Goal: Find specific page/section: Find specific page/section

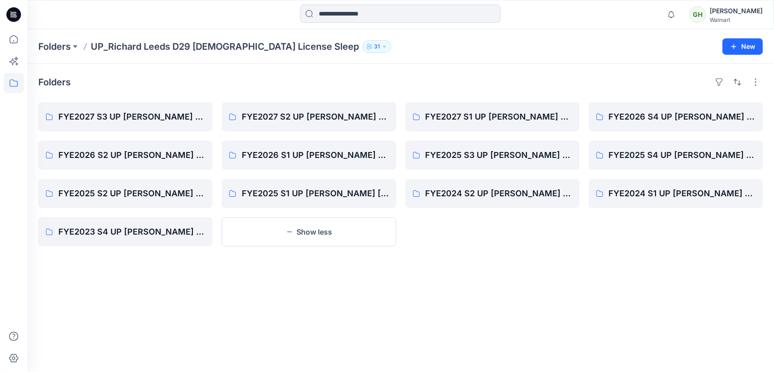
click at [16, 14] on icon at bounding box center [13, 14] width 15 height 15
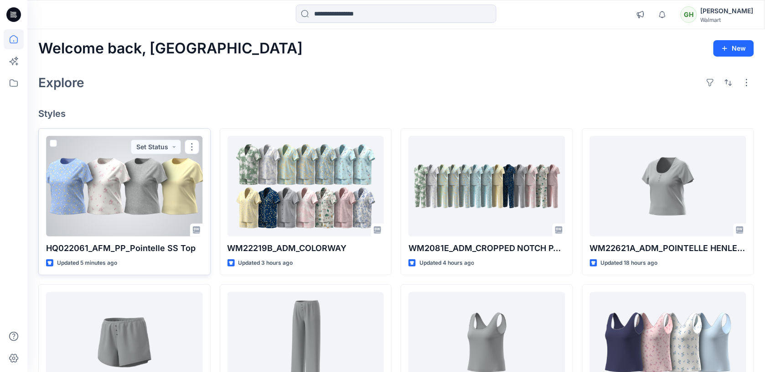
click at [101, 176] on div at bounding box center [124, 186] width 157 height 100
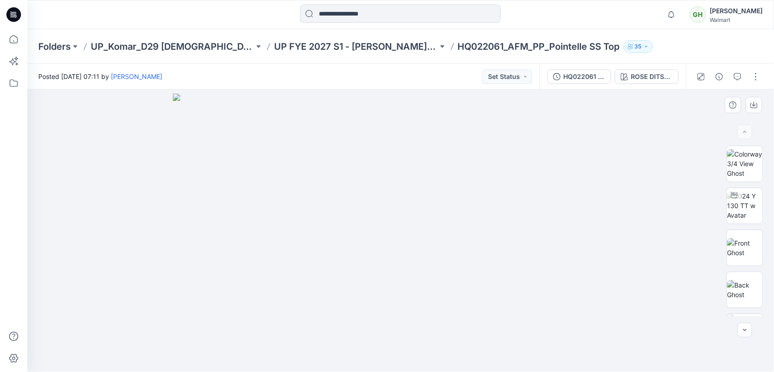
click at [639, 119] on div at bounding box center [400, 230] width 747 height 282
click at [748, 332] on icon "button" at bounding box center [744, 329] width 7 height 7
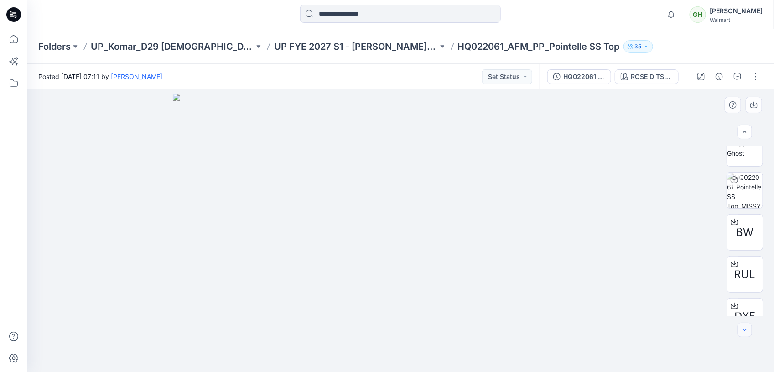
click at [748, 332] on icon "button" at bounding box center [744, 329] width 7 height 7
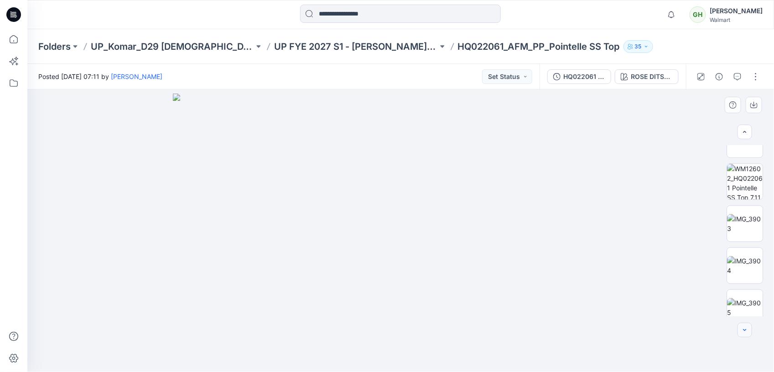
click at [748, 332] on icon "button" at bounding box center [744, 329] width 7 height 7
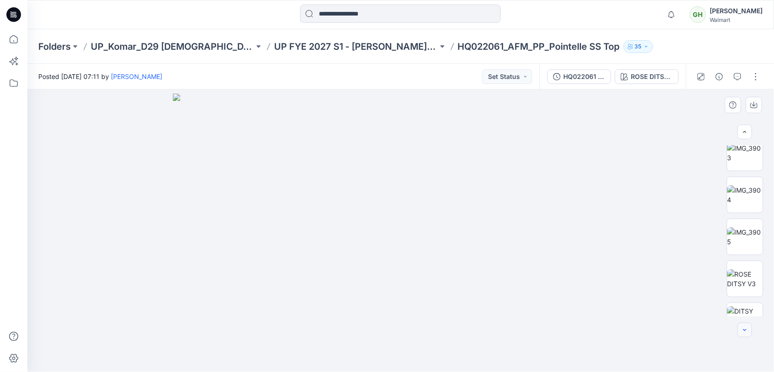
click at [748, 332] on icon "button" at bounding box center [744, 329] width 7 height 7
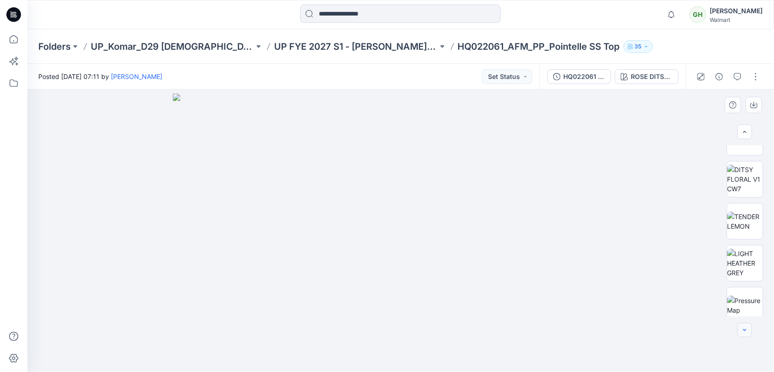
click at [748, 332] on icon "button" at bounding box center [744, 329] width 7 height 7
click at [748, 332] on div at bounding box center [745, 329] width 15 height 15
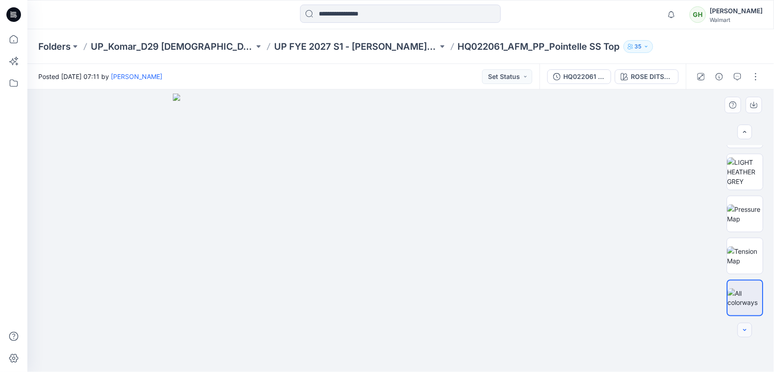
click at [748, 332] on div at bounding box center [745, 329] width 15 height 15
click at [733, 258] on img at bounding box center [745, 255] width 36 height 19
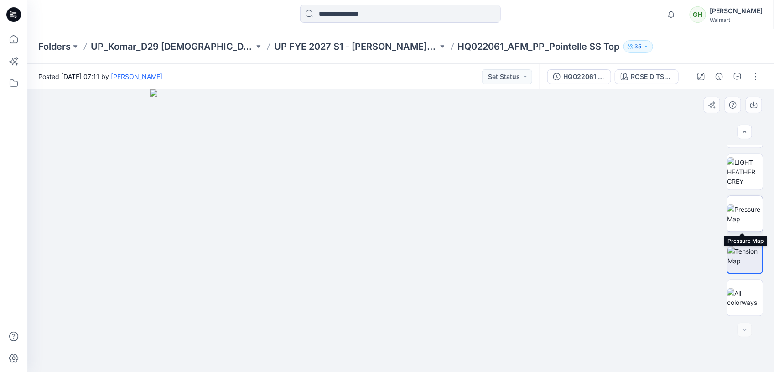
click at [730, 208] on img at bounding box center [745, 213] width 36 height 19
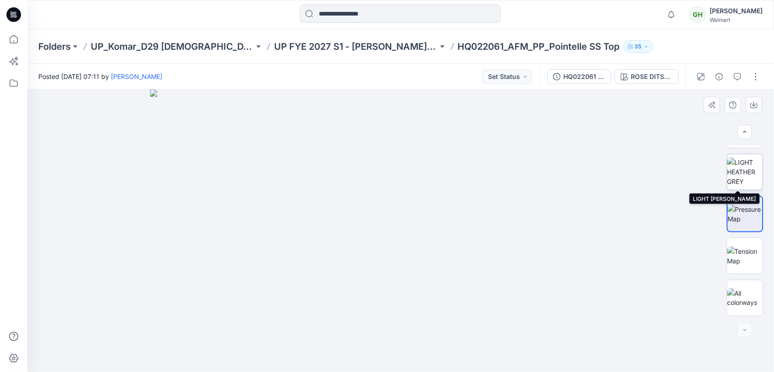
click at [733, 181] on img at bounding box center [745, 171] width 36 height 29
click at [737, 175] on img at bounding box center [745, 171] width 35 height 29
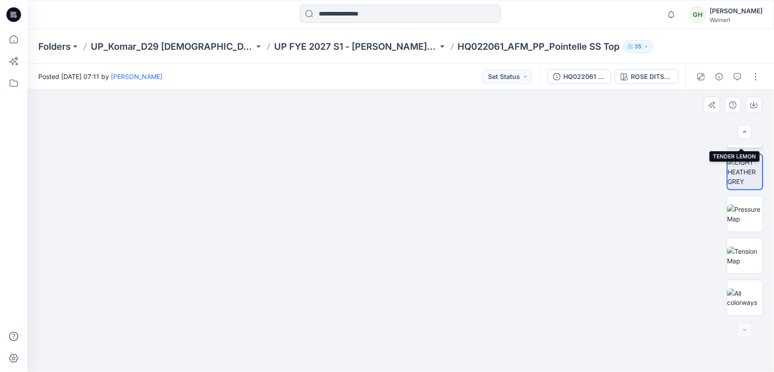
click at [730, 140] on img at bounding box center [745, 129] width 36 height 19
click at [736, 177] on img at bounding box center [745, 171] width 36 height 29
click at [740, 140] on img at bounding box center [745, 129] width 36 height 19
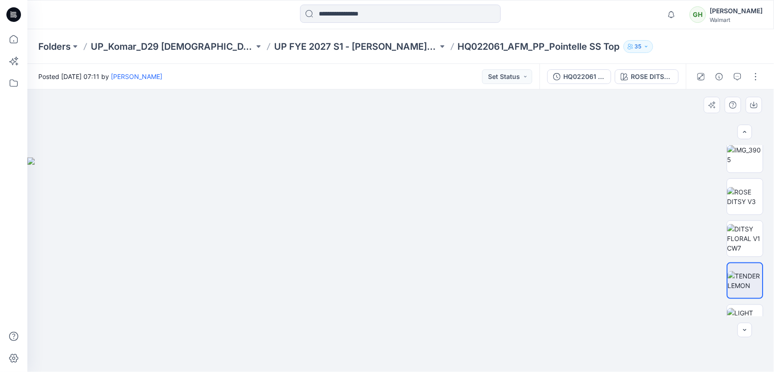
scroll to position [447, 0]
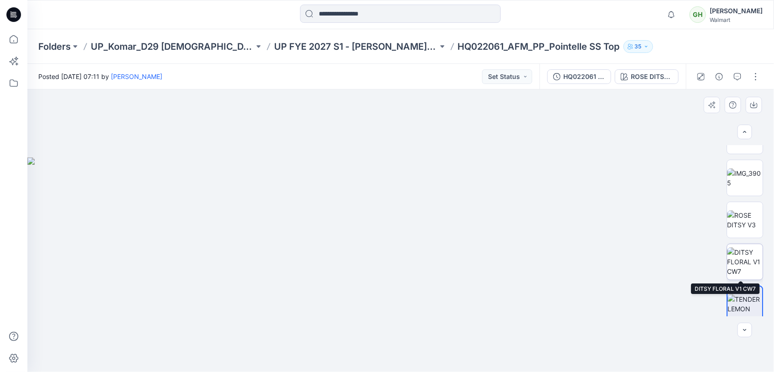
click at [740, 270] on img at bounding box center [745, 261] width 36 height 29
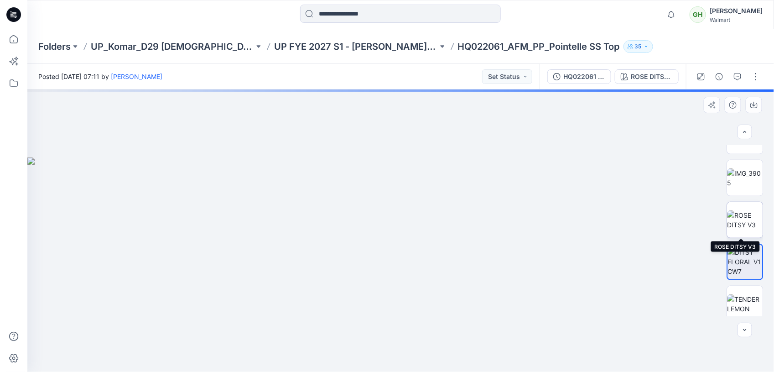
click at [735, 215] on img at bounding box center [745, 219] width 36 height 19
click at [745, 182] on img at bounding box center [745, 177] width 36 height 19
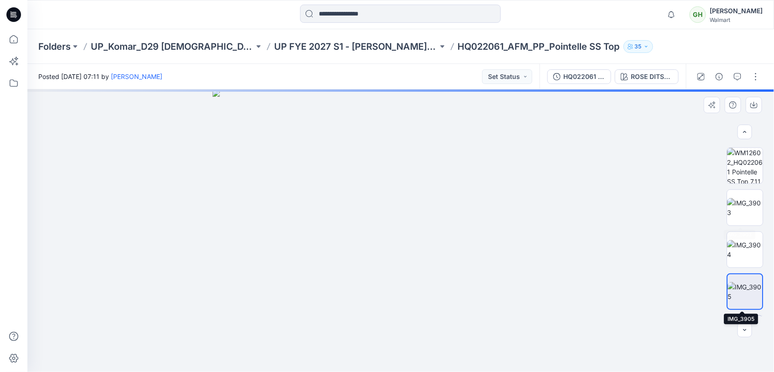
scroll to position [333, 0]
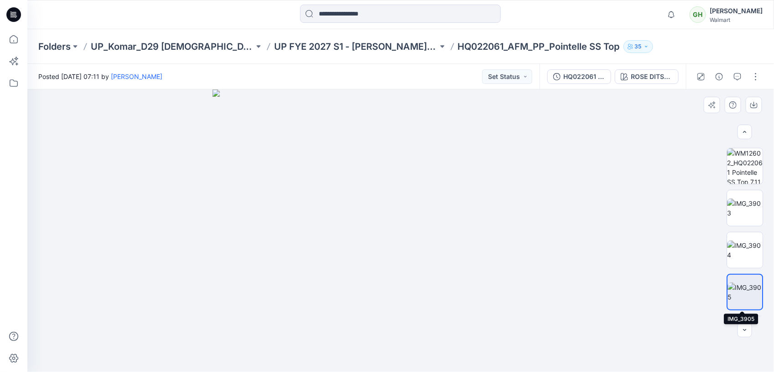
click at [737, 282] on img at bounding box center [745, 291] width 35 height 19
click at [740, 257] on img at bounding box center [745, 249] width 36 height 19
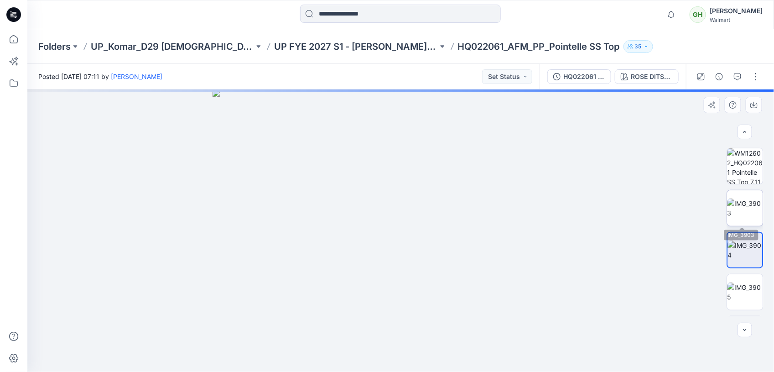
click at [749, 204] on img at bounding box center [745, 207] width 36 height 19
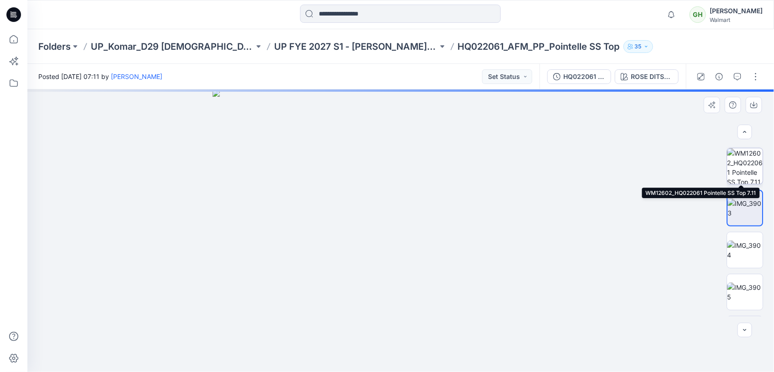
click at [731, 163] on img at bounding box center [745, 166] width 36 height 36
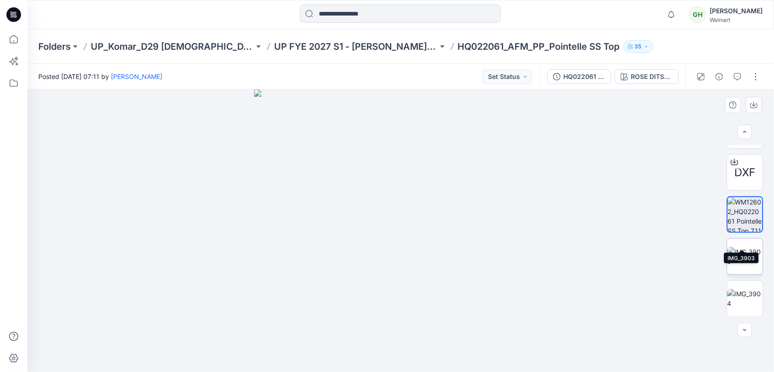
scroll to position [342, 0]
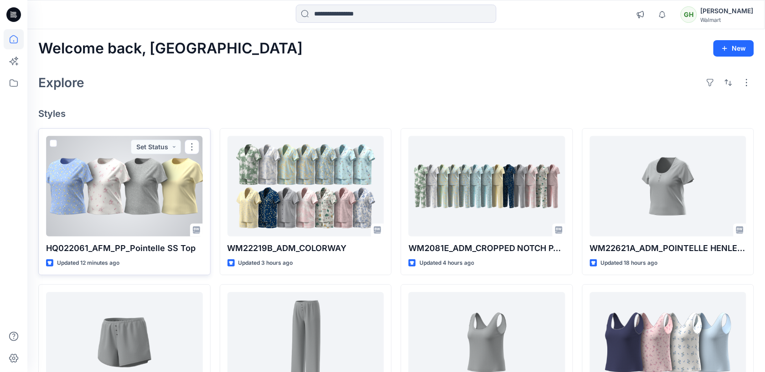
click at [68, 199] on div at bounding box center [124, 186] width 157 height 100
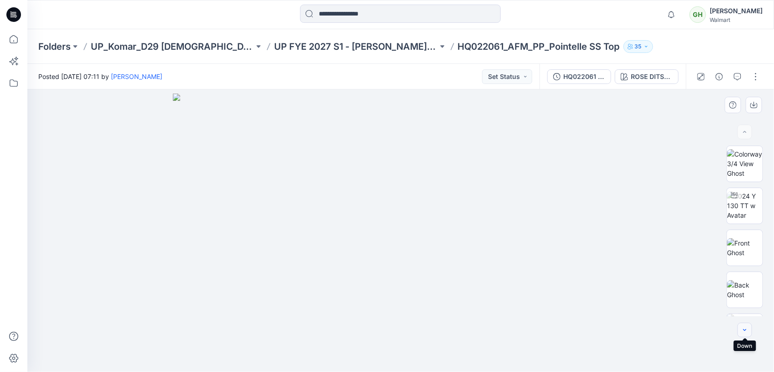
click at [742, 331] on icon "button" at bounding box center [744, 329] width 7 height 7
click at [747, 331] on icon "button" at bounding box center [744, 329] width 7 height 7
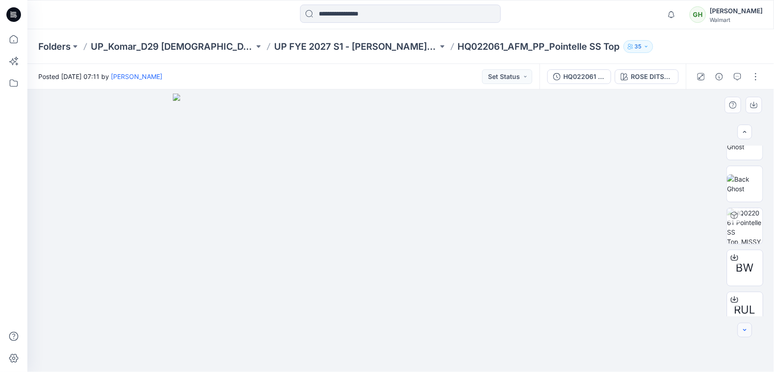
click at [747, 331] on icon "button" at bounding box center [744, 329] width 7 height 7
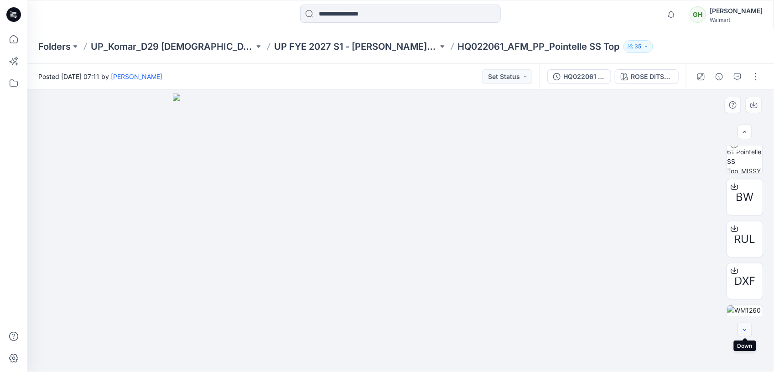
click at [746, 328] on icon "button" at bounding box center [744, 329] width 7 height 7
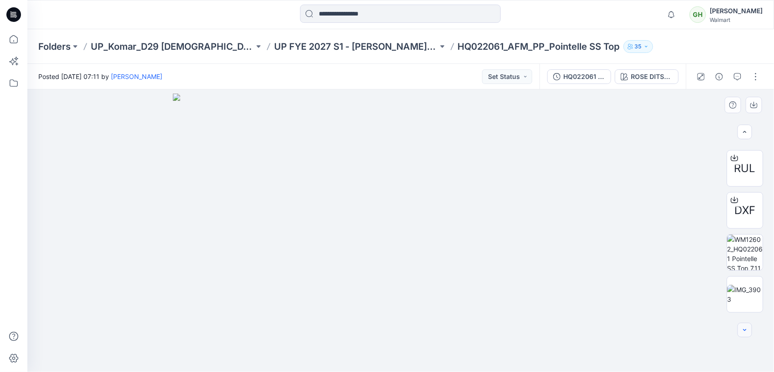
click at [746, 328] on icon "button" at bounding box center [744, 329] width 7 height 7
click at [746, 333] on icon "button" at bounding box center [744, 329] width 7 height 7
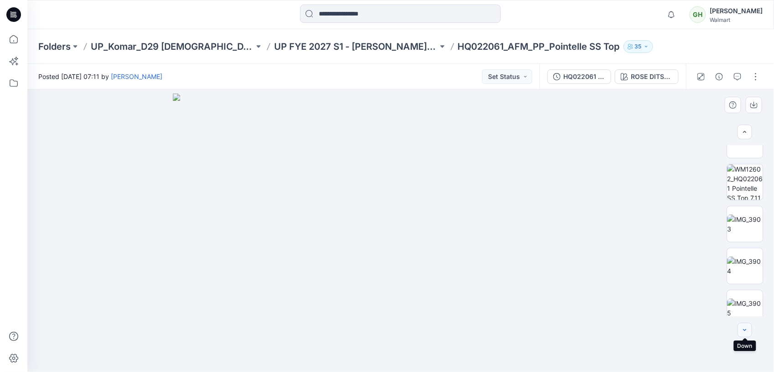
click at [746, 333] on icon "button" at bounding box center [744, 329] width 7 height 7
click at [747, 331] on icon "button" at bounding box center [744, 329] width 7 height 7
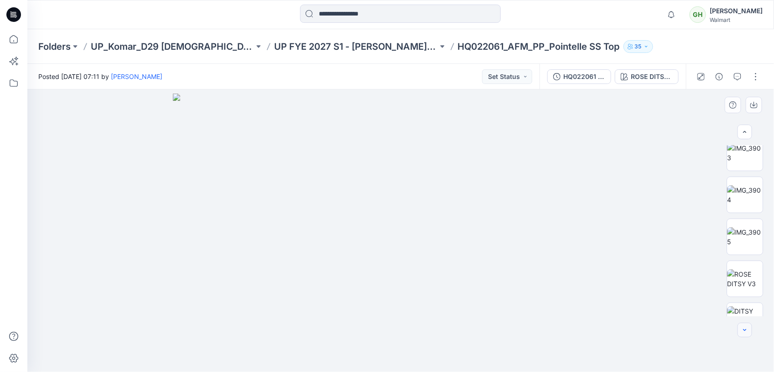
click at [747, 331] on icon "button" at bounding box center [744, 329] width 7 height 7
click at [745, 331] on icon "button" at bounding box center [744, 329] width 7 height 7
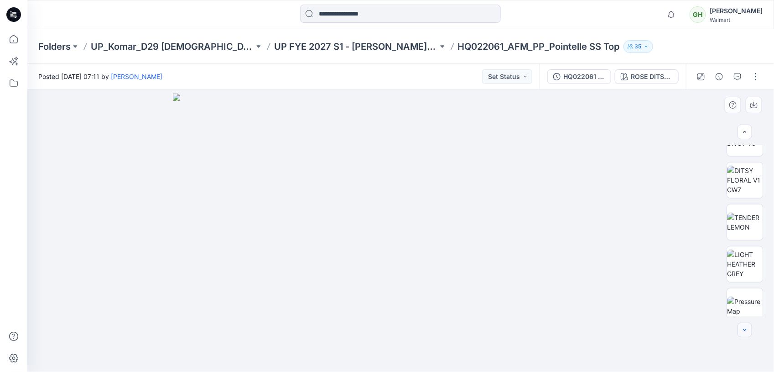
scroll to position [530, 0]
click at [745, 331] on icon "button" at bounding box center [744, 329] width 7 height 7
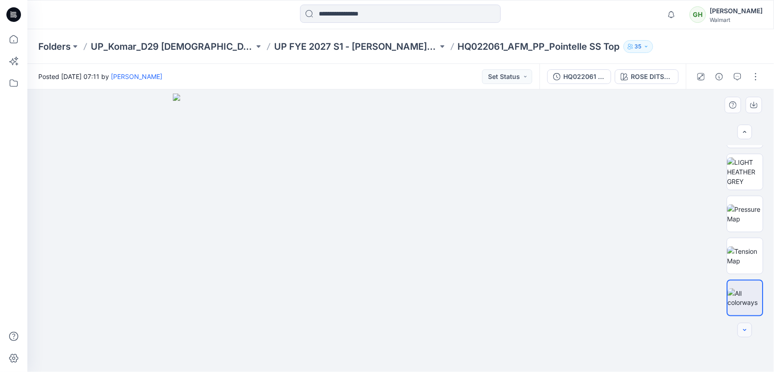
click at [745, 331] on div at bounding box center [745, 329] width 15 height 15
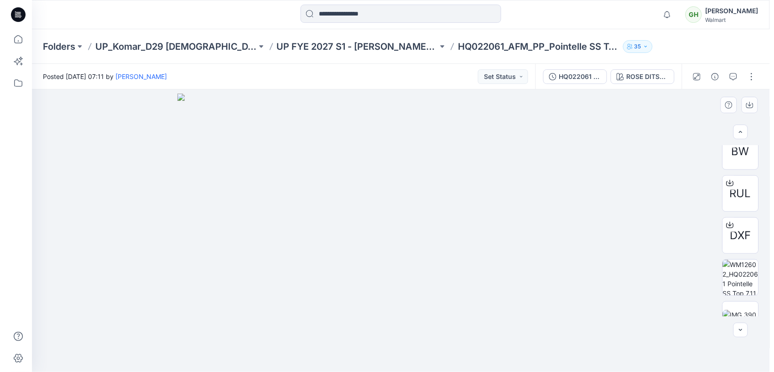
scroll to position [0, 0]
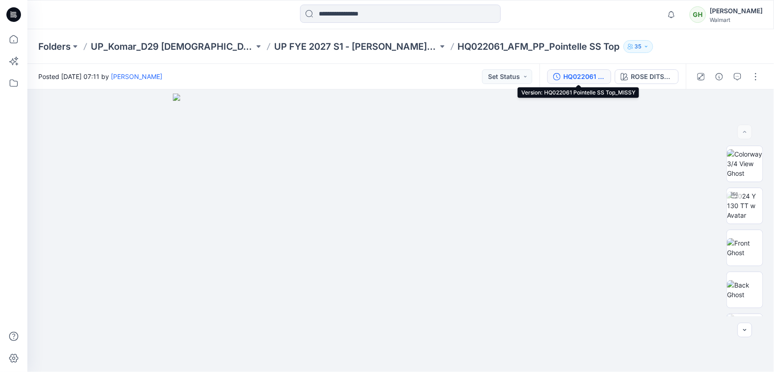
click at [560, 76] on button "HQ022061 Pointelle SS Top_MISSY" at bounding box center [579, 76] width 64 height 15
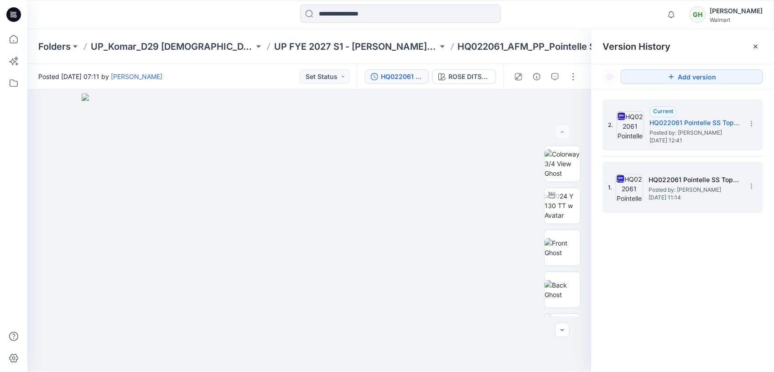
click at [677, 198] on span "August 12, 2025 11:14" at bounding box center [694, 197] width 91 height 6
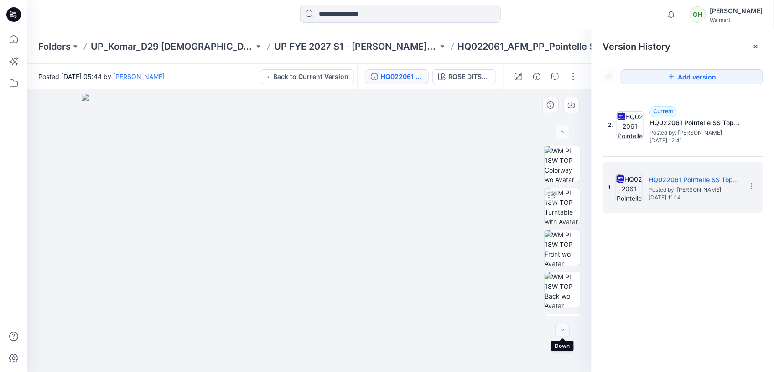
click at [560, 328] on icon "button" at bounding box center [562, 329] width 7 height 7
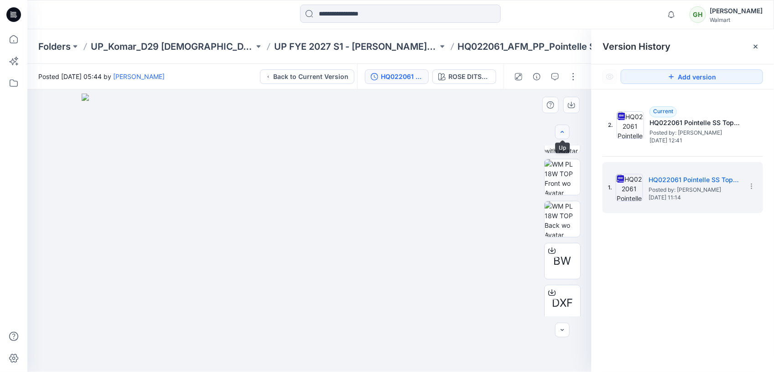
click at [562, 134] on icon "button" at bounding box center [562, 131] width 7 height 7
click at [562, 134] on div at bounding box center [562, 132] width 15 height 15
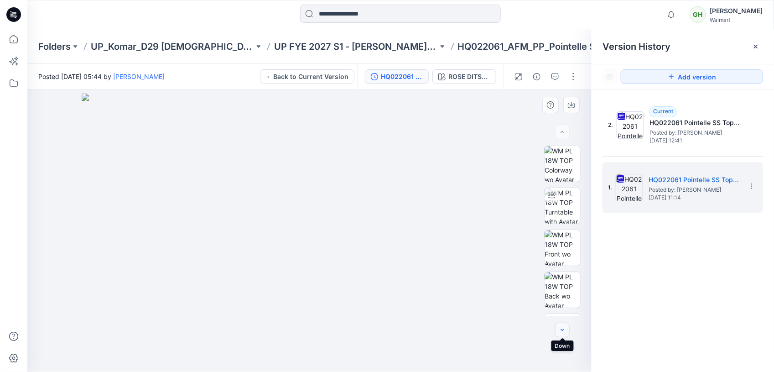
click at [562, 331] on icon "button" at bounding box center [562, 329] width 7 height 7
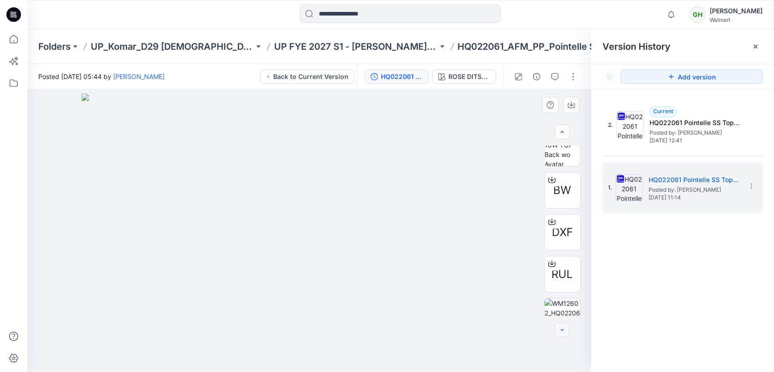
click at [562, 331] on icon "button" at bounding box center [562, 329] width 7 height 7
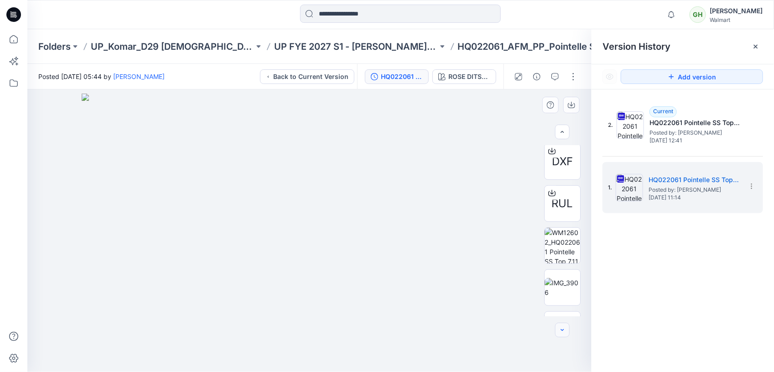
click at [562, 331] on icon "button" at bounding box center [562, 329] width 7 height 7
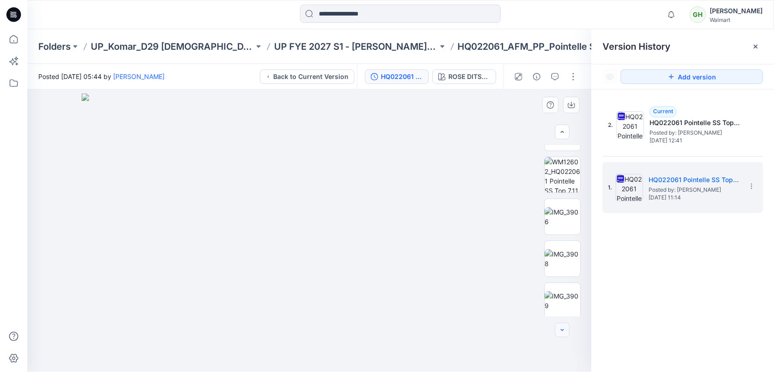
click at [562, 331] on icon "button" at bounding box center [562, 329] width 7 height 7
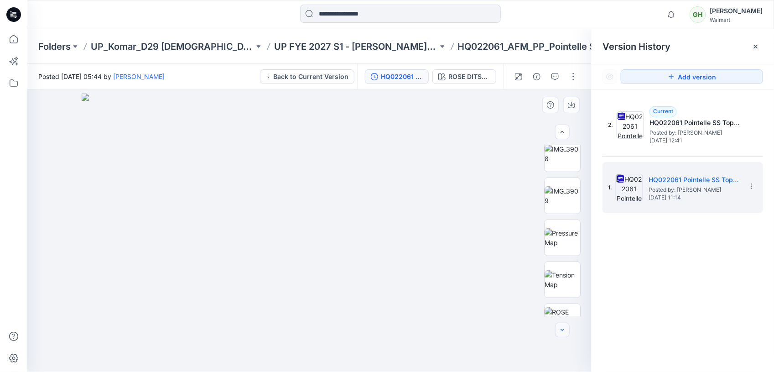
scroll to position [389, 0]
click at [562, 331] on icon "button" at bounding box center [562, 329] width 7 height 7
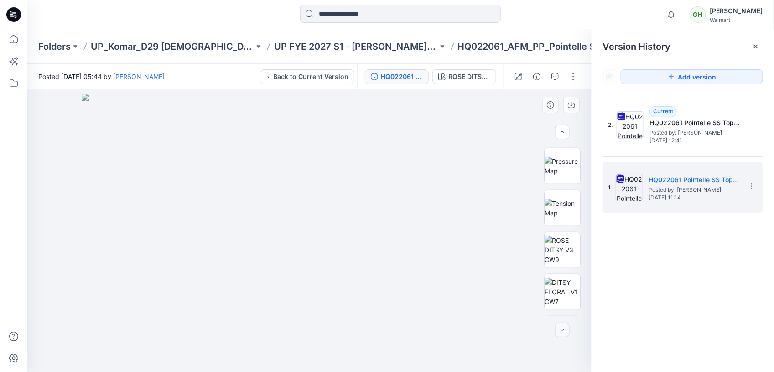
click at [562, 331] on icon "button" at bounding box center [562, 329] width 7 height 7
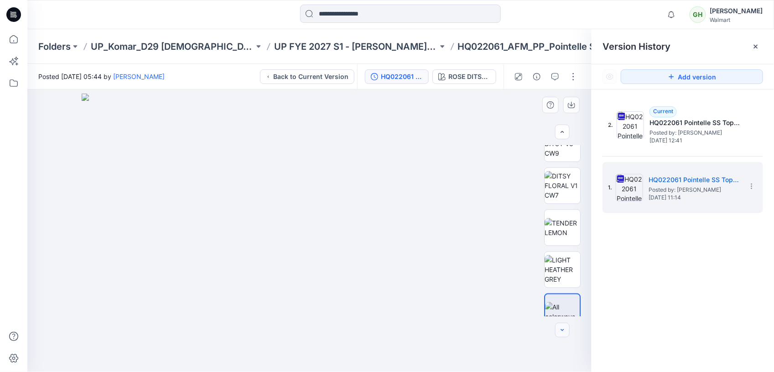
click at [562, 331] on icon "button" at bounding box center [562, 329] width 7 height 7
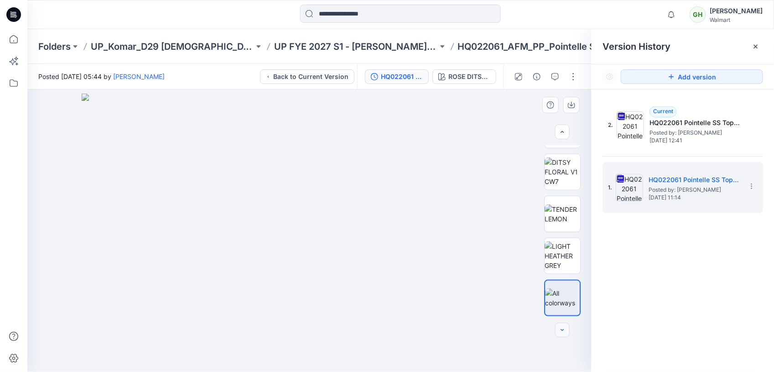
click at [562, 331] on div at bounding box center [562, 329] width 15 height 15
click at [564, 132] on icon "button" at bounding box center [562, 131] width 3 height 2
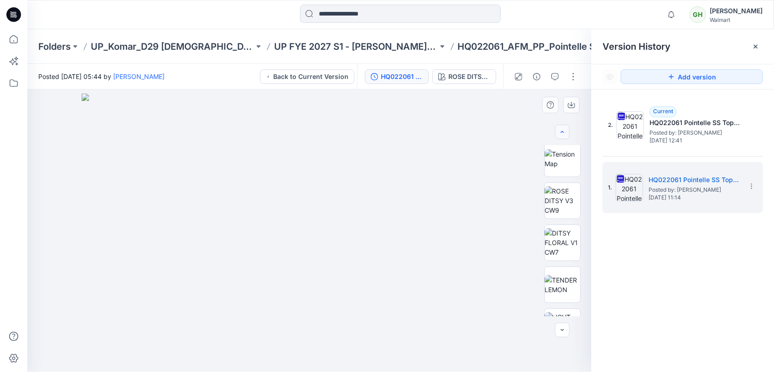
click at [564, 132] on icon "button" at bounding box center [562, 131] width 3 height 2
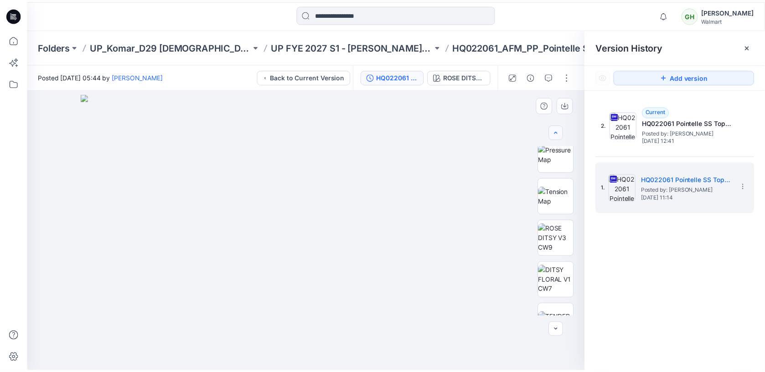
scroll to position [436, 0]
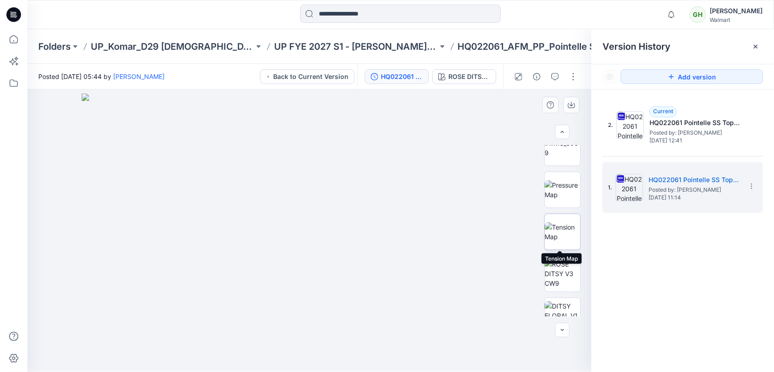
click at [566, 223] on img at bounding box center [563, 231] width 36 height 19
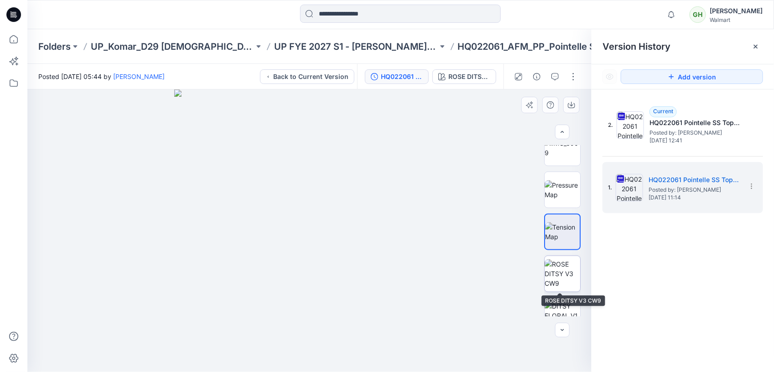
click at [556, 283] on img at bounding box center [563, 273] width 36 height 29
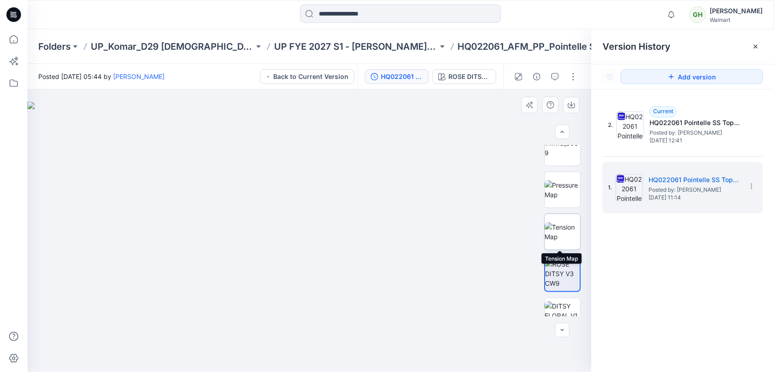
click at [555, 232] on img at bounding box center [563, 231] width 36 height 19
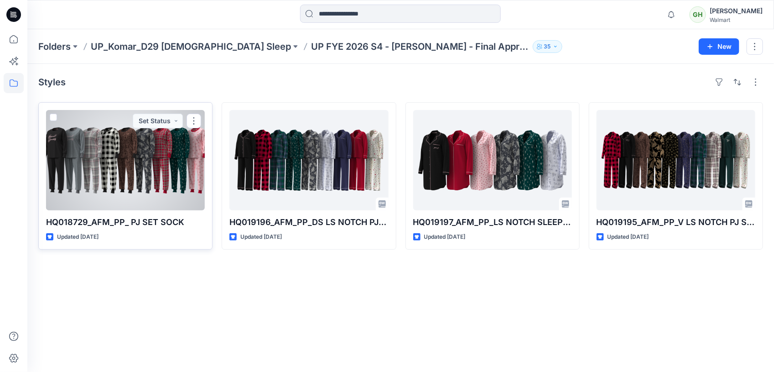
click at [115, 177] on div at bounding box center [125, 160] width 159 height 100
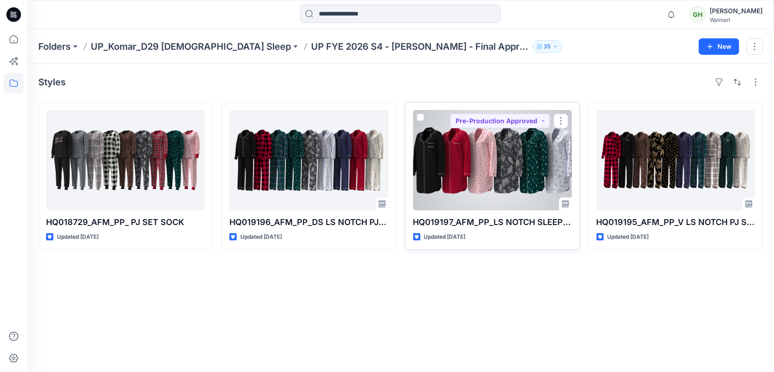
click at [468, 149] on div at bounding box center [492, 160] width 159 height 100
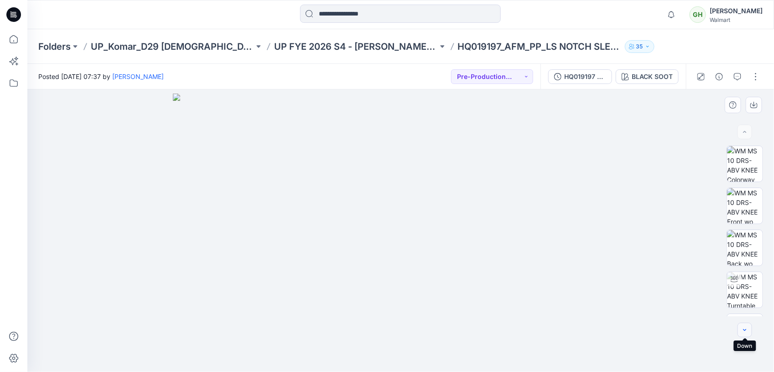
click at [747, 331] on icon "button" at bounding box center [744, 329] width 7 height 7
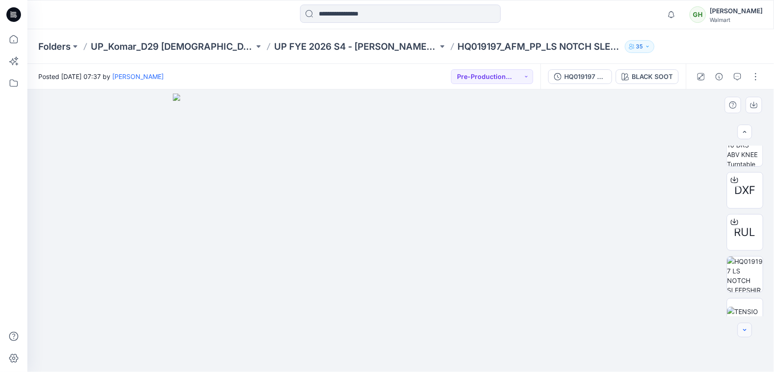
click at [746, 331] on icon "button" at bounding box center [744, 329] width 7 height 7
click at [743, 324] on button "button" at bounding box center [745, 329] width 15 height 15
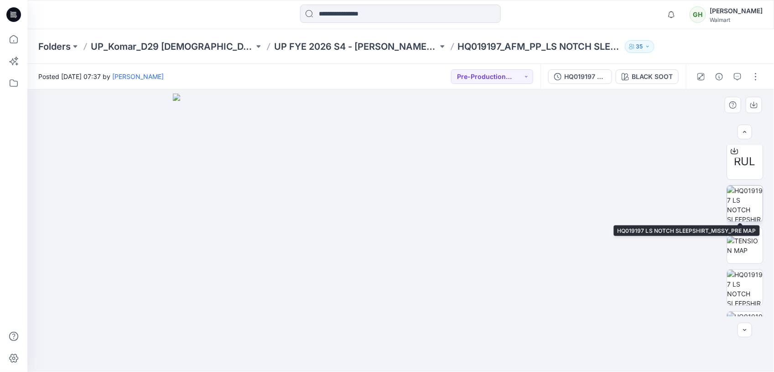
click at [744, 202] on img at bounding box center [745, 204] width 36 height 36
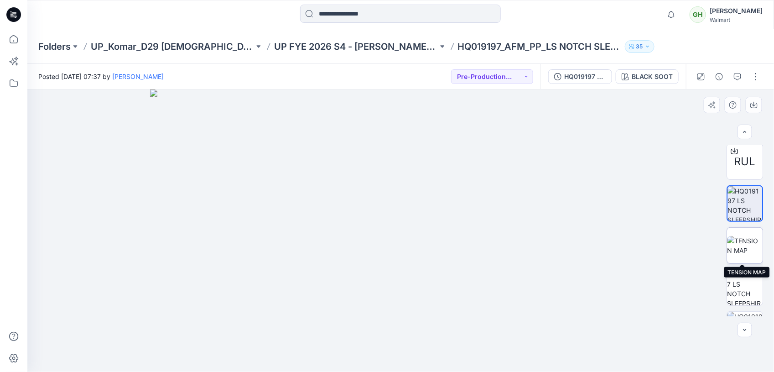
click at [744, 247] on img at bounding box center [745, 245] width 36 height 19
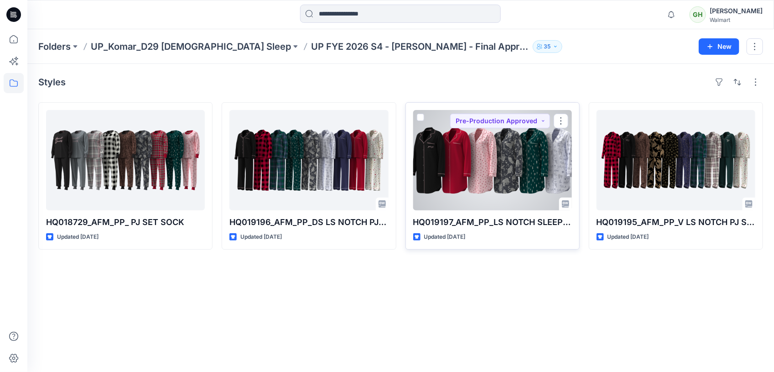
click at [494, 158] on div at bounding box center [492, 160] width 159 height 100
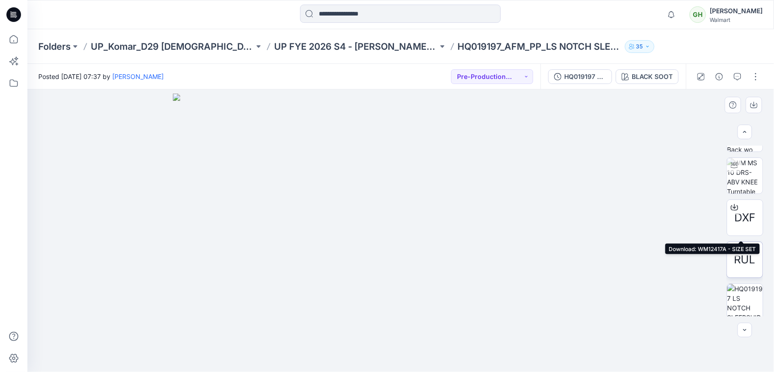
scroll to position [285, 0]
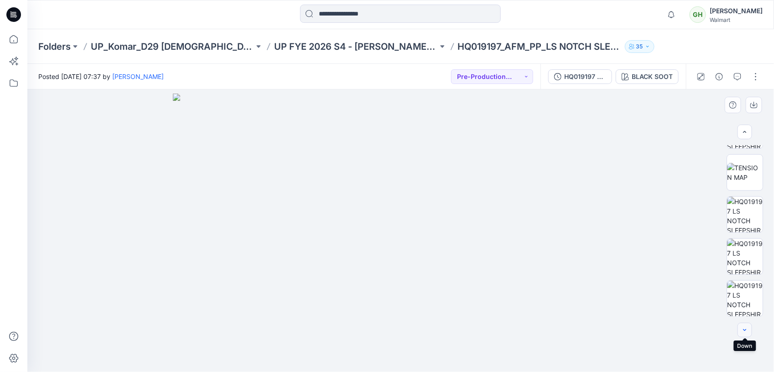
click at [744, 330] on icon "button" at bounding box center [744, 329] width 7 height 7
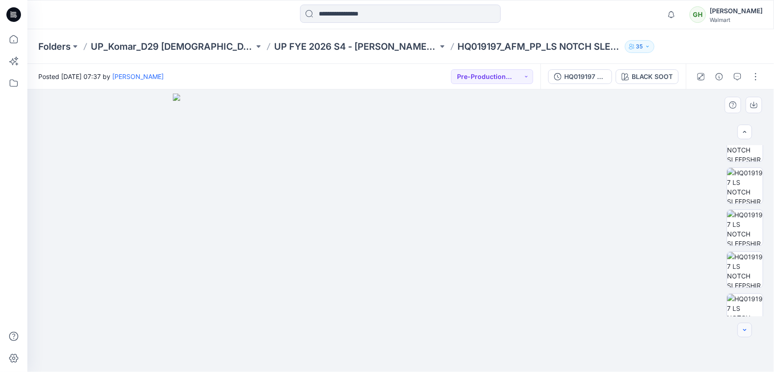
click at [744, 330] on icon "button" at bounding box center [744, 329] width 7 height 7
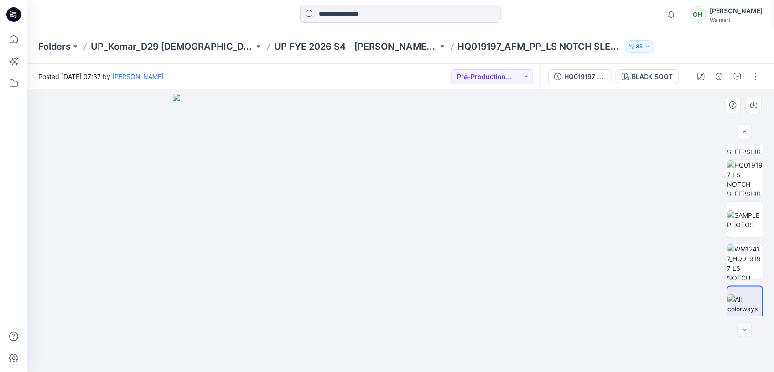
scroll to position [532, 0]
click at [745, 332] on icon "button" at bounding box center [744, 329] width 7 height 7
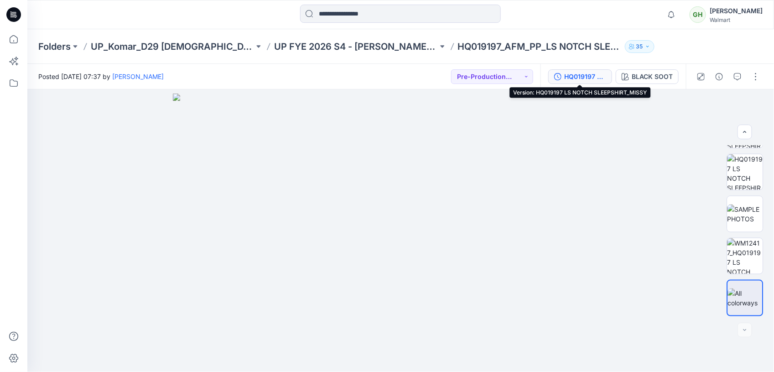
click at [584, 78] on div "HQ019197 LS NOTCH SLEEPSHIRT_MISSY" at bounding box center [585, 77] width 42 height 10
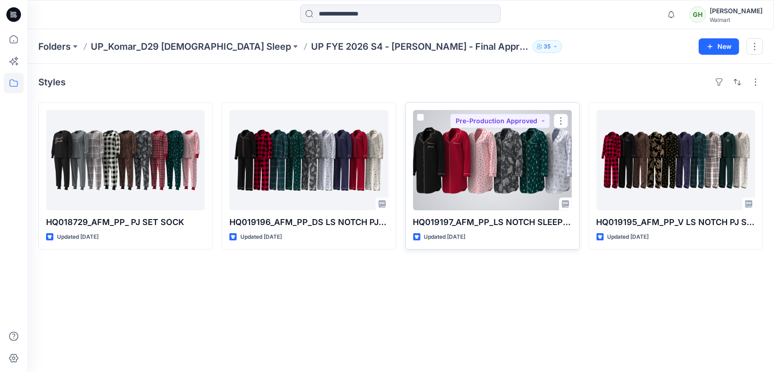
click at [480, 175] on div at bounding box center [492, 160] width 159 height 100
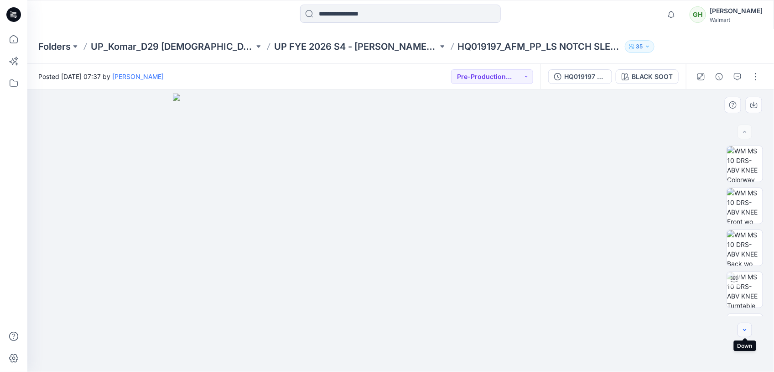
click at [747, 331] on icon "button" at bounding box center [744, 329] width 7 height 7
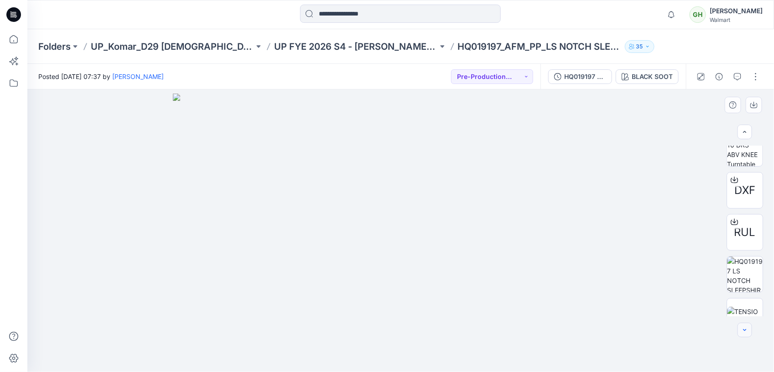
click at [747, 331] on icon "button" at bounding box center [744, 329] width 7 height 7
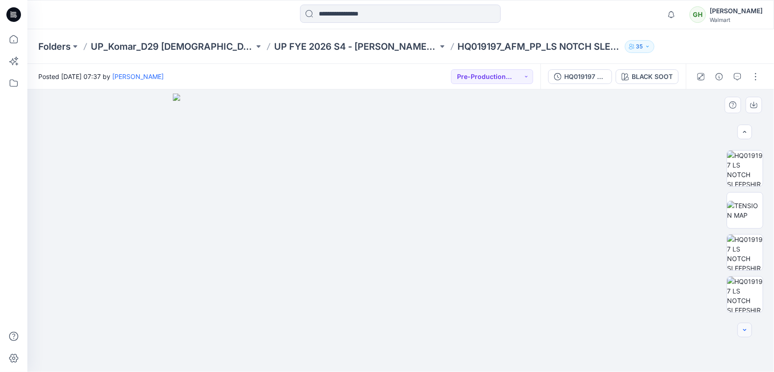
click at [747, 331] on icon "button" at bounding box center [744, 329] width 7 height 7
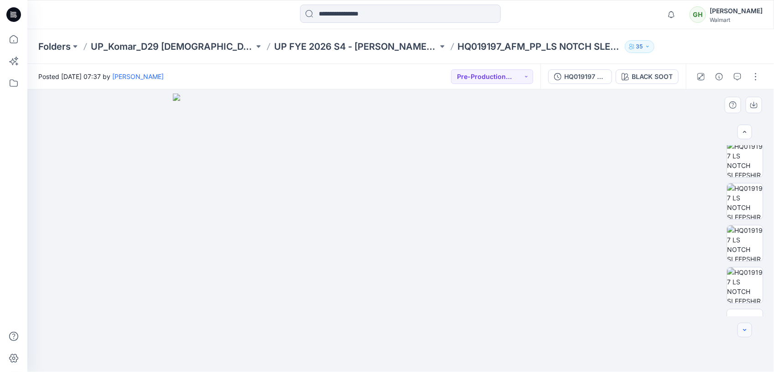
click at [747, 331] on icon "button" at bounding box center [744, 329] width 7 height 7
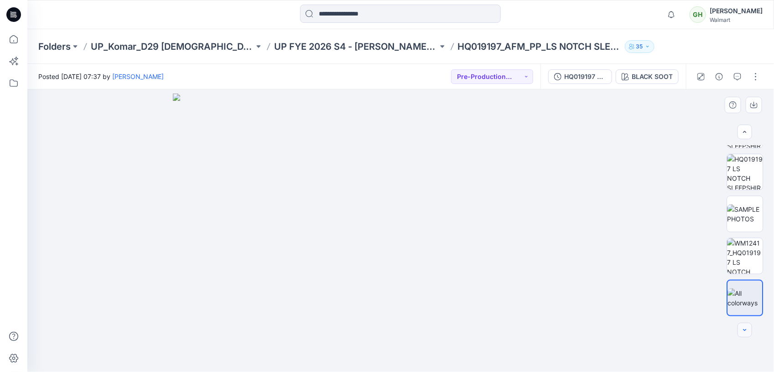
click at [747, 331] on div at bounding box center [745, 329] width 15 height 15
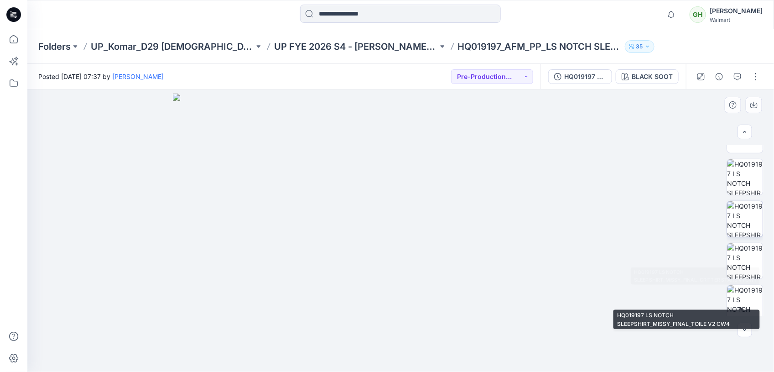
scroll to position [252, 0]
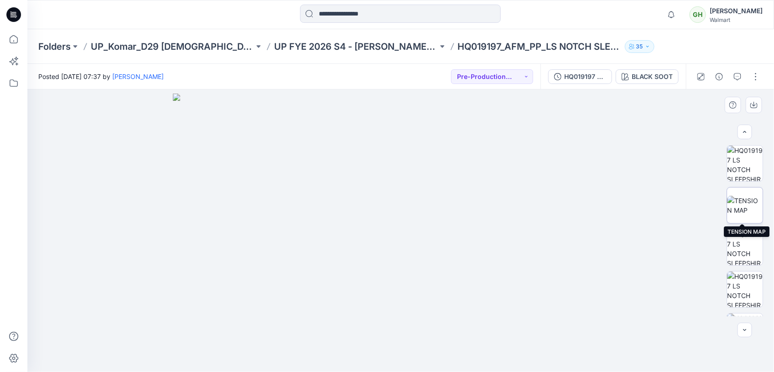
click at [742, 208] on img at bounding box center [745, 205] width 36 height 19
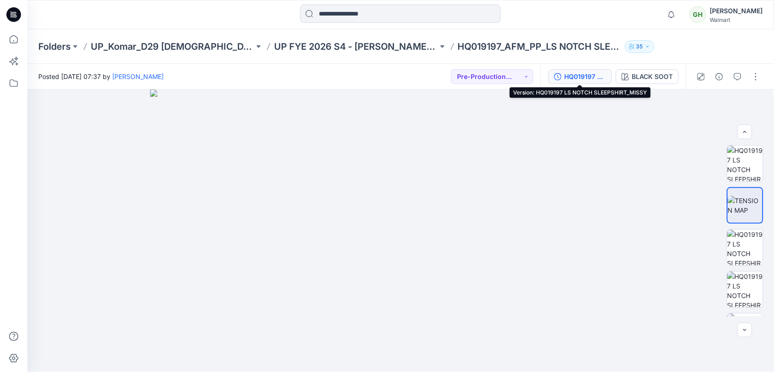
click at [574, 76] on div "HQ019197 LS NOTCH SLEEPSHIRT_MISSY" at bounding box center [585, 77] width 42 height 10
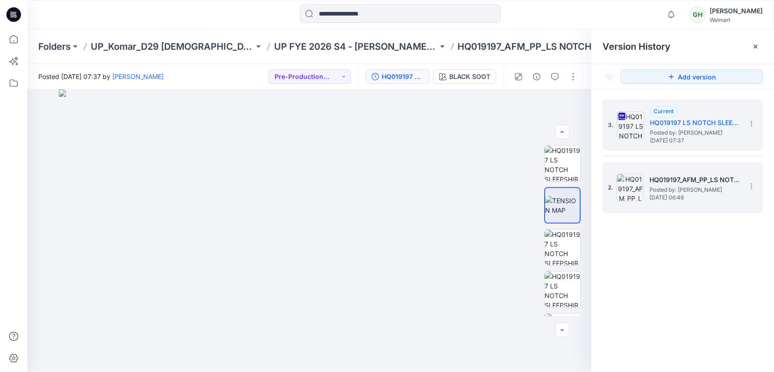
click at [665, 188] on span "Posted by: Gayan Hettiarachchi" at bounding box center [695, 189] width 91 height 9
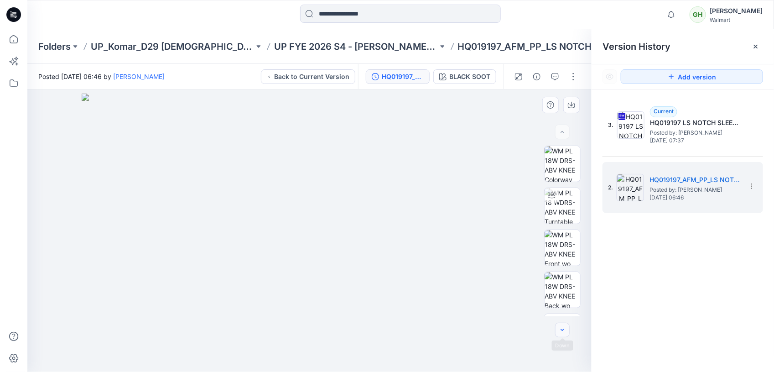
click at [564, 334] on button "button" at bounding box center [562, 329] width 15 height 15
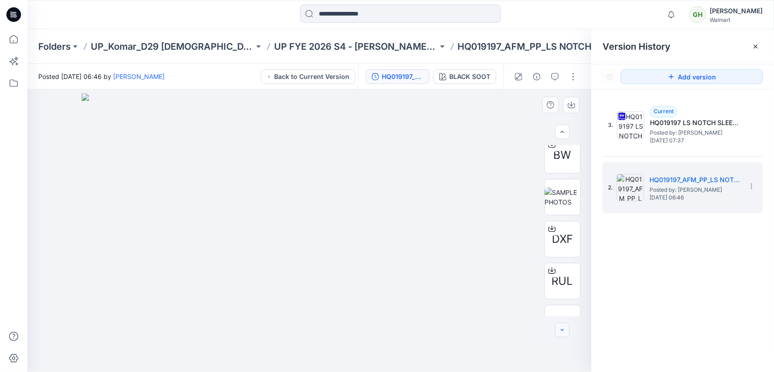
click at [564, 334] on button "button" at bounding box center [562, 329] width 15 height 15
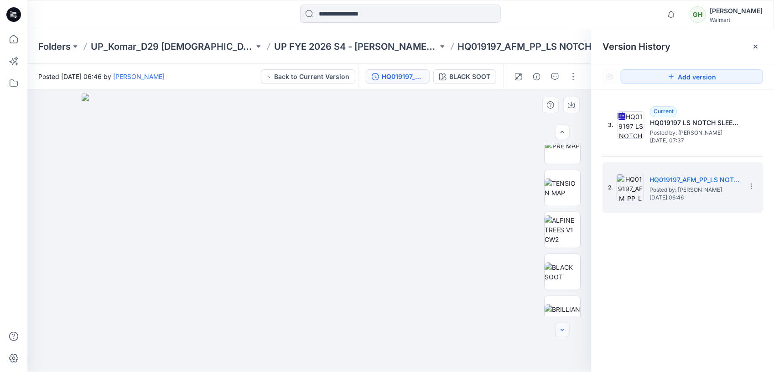
click at [564, 334] on button "button" at bounding box center [562, 329] width 15 height 15
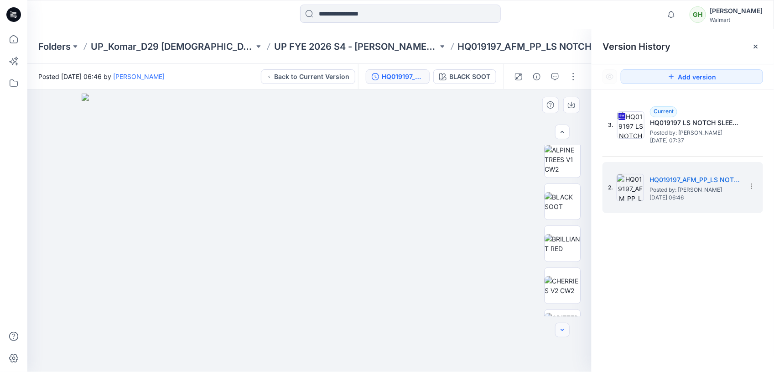
click at [564, 334] on button "button" at bounding box center [562, 329] width 15 height 15
click at [565, 336] on button "button" at bounding box center [562, 329] width 15 height 15
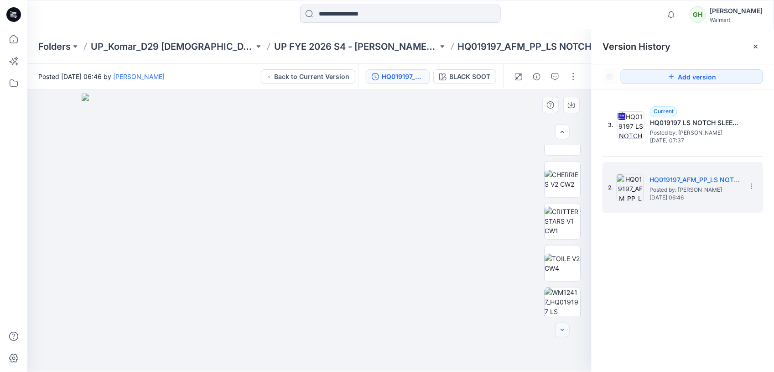
click at [565, 336] on button "button" at bounding box center [562, 329] width 15 height 15
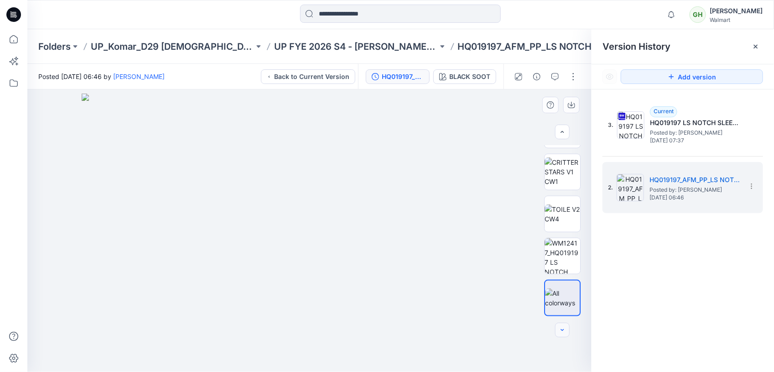
click at [565, 336] on div at bounding box center [562, 329] width 15 height 15
